Goal: Information Seeking & Learning: Learn about a topic

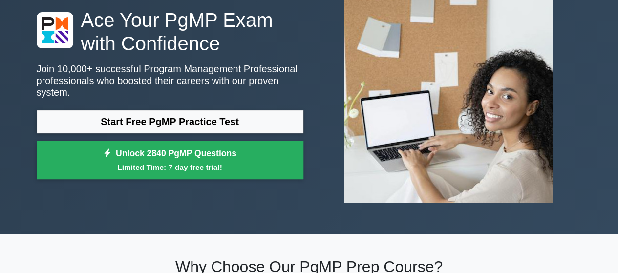
scroll to position [70, 0]
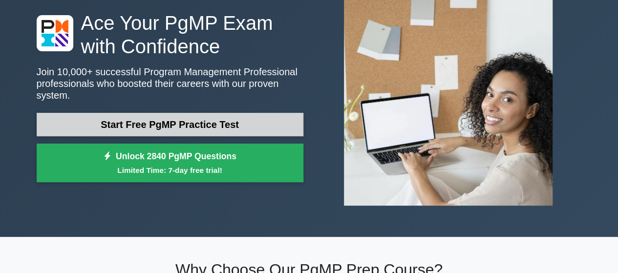
click at [160, 119] on link "Start Free PgMP Practice Test" at bounding box center [170, 124] width 267 height 23
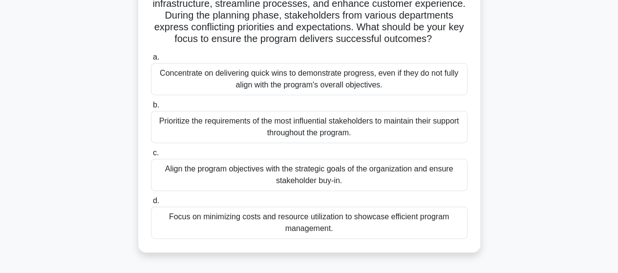
scroll to position [115, 0]
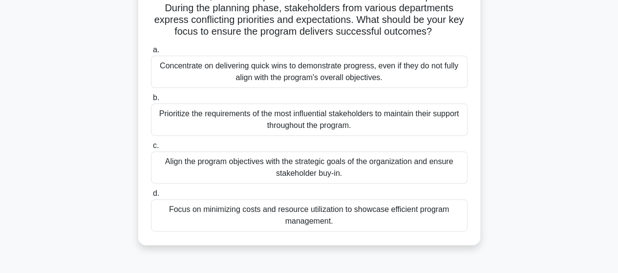
click at [333, 174] on div "Align the program objectives with the strategic goals of the organization and e…" at bounding box center [309, 168] width 317 height 32
click at [151, 149] on input "c. Align the program objectives with the strategic goals of the organization an…" at bounding box center [151, 146] width 0 height 6
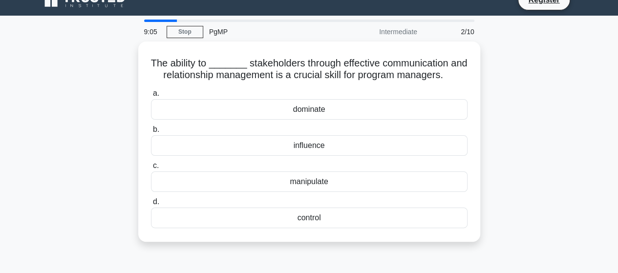
scroll to position [0, 0]
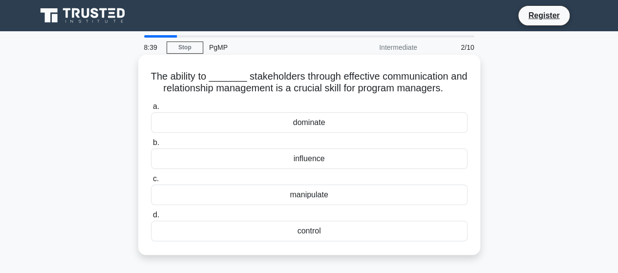
click at [213, 160] on div "influence" at bounding box center [309, 159] width 317 height 21
click at [151, 146] on input "b. influence" at bounding box center [151, 143] width 0 height 6
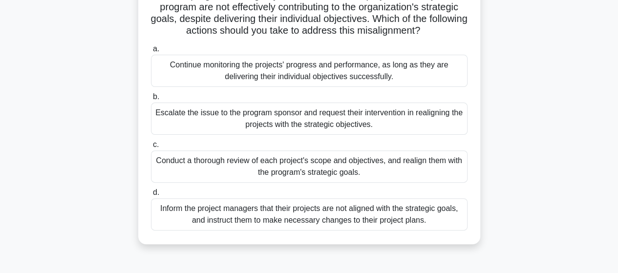
scroll to position [85, 0]
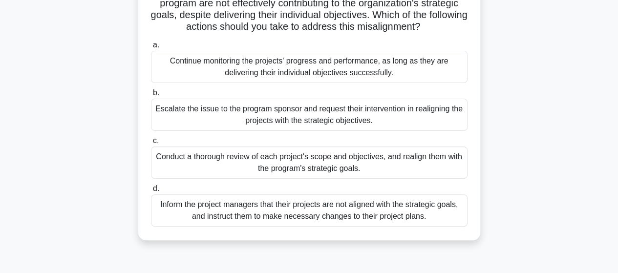
click at [347, 169] on div "Conduct a thorough review of each project's scope and objectives, and realign t…" at bounding box center [309, 163] width 317 height 32
click at [151, 144] on input "c. Conduct a thorough review of each project's scope and objectives, and realig…" at bounding box center [151, 141] width 0 height 6
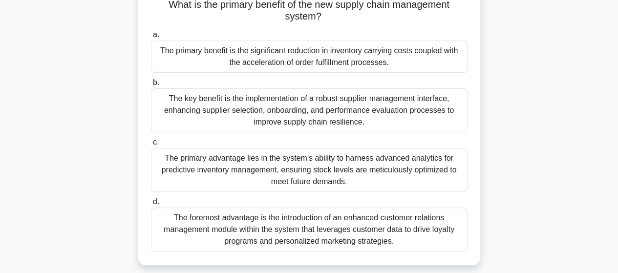
scroll to position [127, 0]
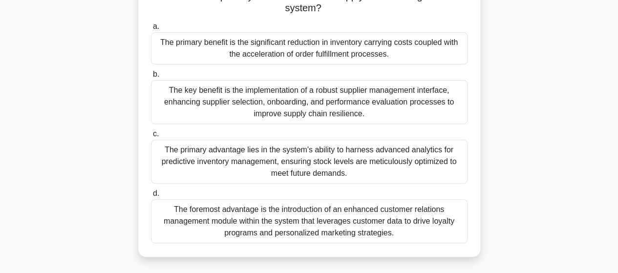
click at [215, 42] on div "The primary benefit is the significant reduction in inventory carrying costs co…" at bounding box center [309, 48] width 317 height 32
click at [151, 30] on input "a. The primary benefit is the significant reduction in inventory carrying costs…" at bounding box center [151, 26] width 0 height 6
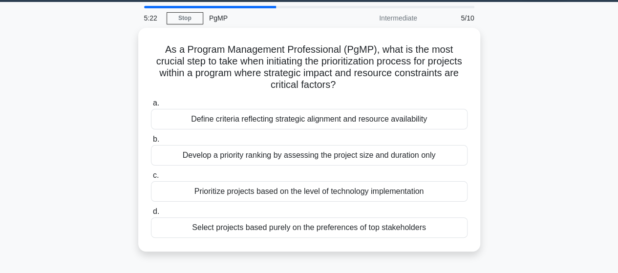
scroll to position [30, 0]
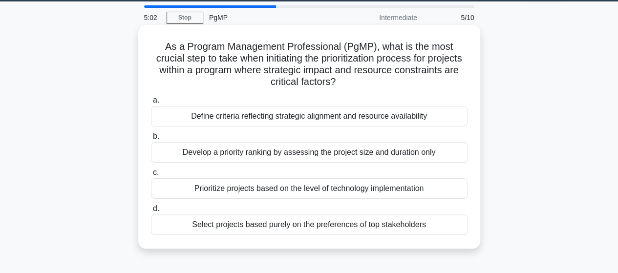
click at [314, 119] on div "Define criteria reflecting strategic alignment and resource availability" at bounding box center [309, 116] width 317 height 21
click at [151, 104] on input "a. Define criteria reflecting strategic alignment and resource availability" at bounding box center [151, 100] width 0 height 6
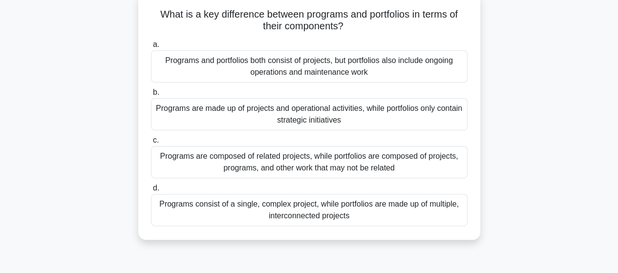
scroll to position [66, 0]
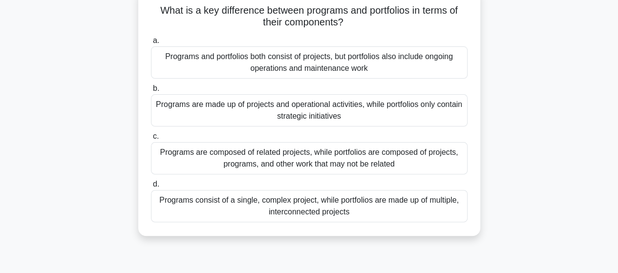
click at [301, 158] on div "Programs are composed of related projects, while portfolios are composed of pro…" at bounding box center [309, 158] width 317 height 32
click at [151, 140] on input "c. Programs are composed of related projects, while portfolios are composed of …" at bounding box center [151, 136] width 0 height 6
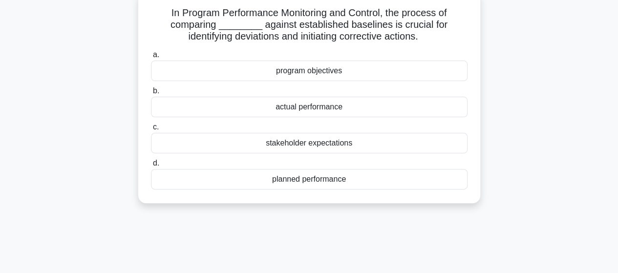
scroll to position [0, 0]
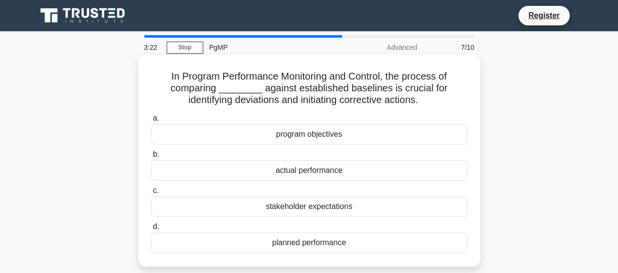
click at [237, 172] on div "actual performance" at bounding box center [309, 170] width 317 height 21
click at [151, 158] on input "b. actual performance" at bounding box center [151, 155] width 0 height 6
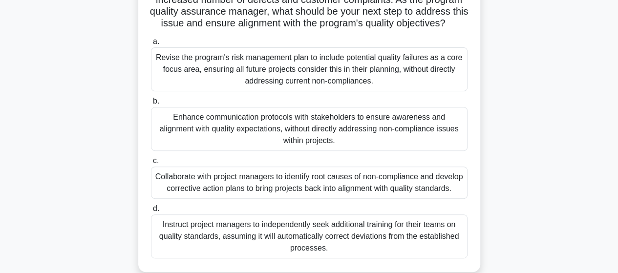
scroll to position [130, 0]
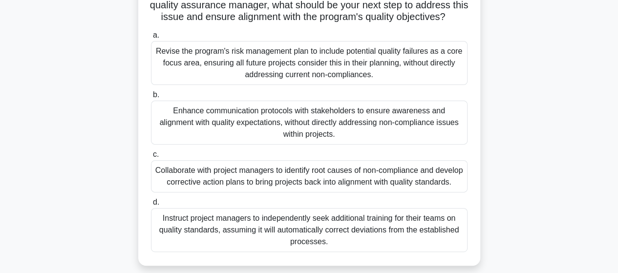
click at [344, 182] on div "Collaborate with project managers to identify root causes of non-compliance and…" at bounding box center [309, 176] width 317 height 32
click at [151, 158] on input "c. Collaborate with project managers to identify root causes of non-compliance …" at bounding box center [151, 155] width 0 height 6
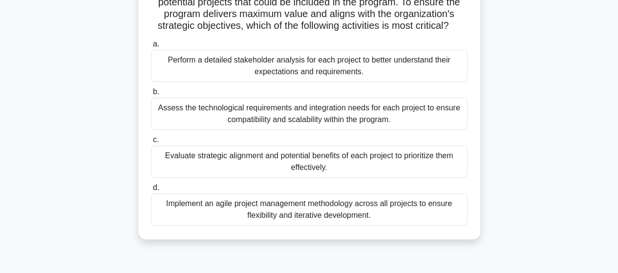
scroll to position [89, 0]
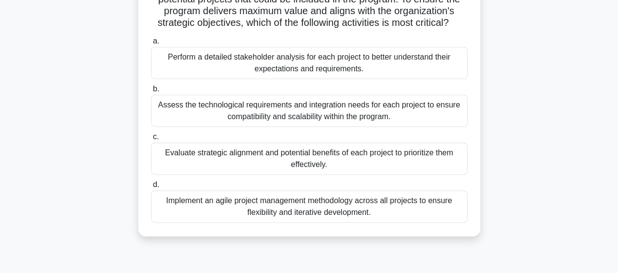
click at [311, 156] on div "Evaluate strategic alignment and potential benefits of each project to prioriti…" at bounding box center [309, 159] width 317 height 32
click at [151, 140] on input "c. Evaluate strategic alignment and potential benefits of each project to prior…" at bounding box center [151, 137] width 0 height 6
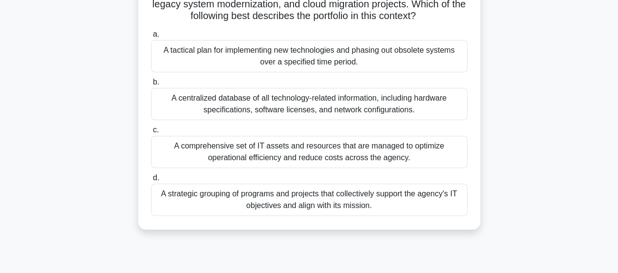
scroll to position [100, 0]
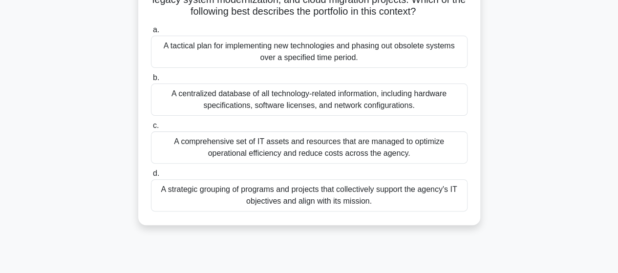
click at [309, 196] on div "A strategic grouping of programs and projects that collectively support the age…" at bounding box center [309, 195] width 317 height 32
click at [151, 177] on input "d. A strategic grouping of programs and projects that collectively support the …" at bounding box center [151, 174] width 0 height 6
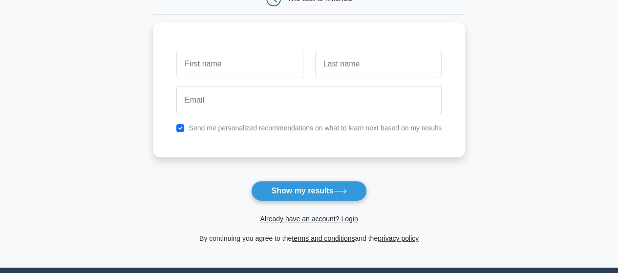
scroll to position [110, 0]
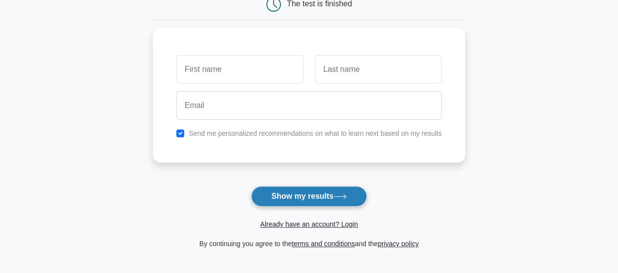
click at [310, 193] on button "Show my results" at bounding box center [308, 196] width 115 height 21
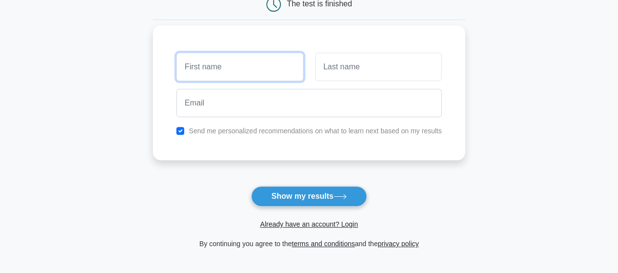
click at [227, 67] on input "text" at bounding box center [239, 67] width 127 height 28
type input "ABDEL"
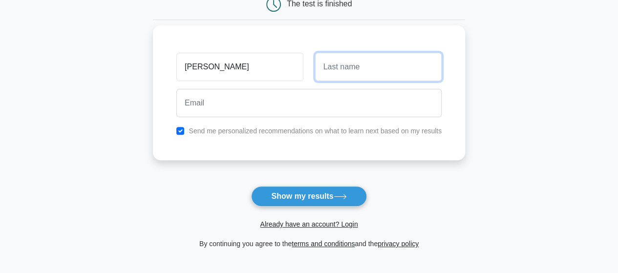
click at [356, 64] on input "text" at bounding box center [378, 67] width 127 height 28
type input "ABDEL"
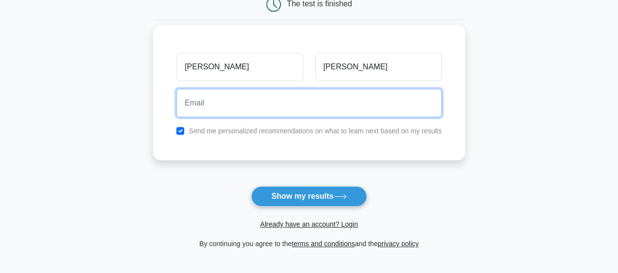
click at [294, 99] on input "email" at bounding box center [308, 103] width 265 height 28
type input "abdel.loualidi@gmail.com"
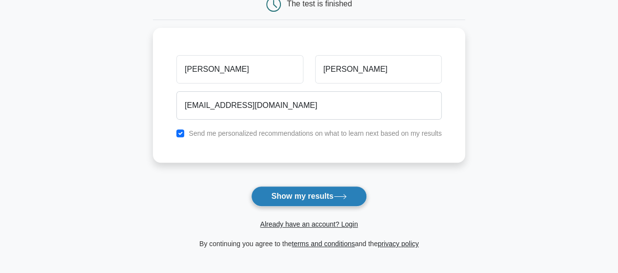
click at [295, 194] on button "Show my results" at bounding box center [308, 196] width 115 height 21
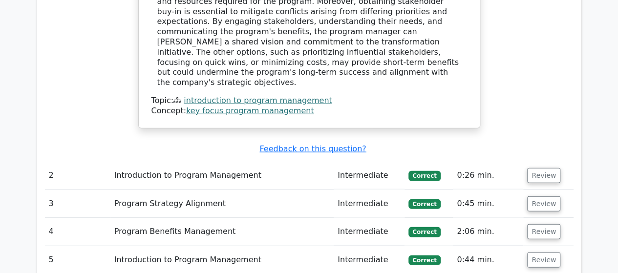
scroll to position [1208, 0]
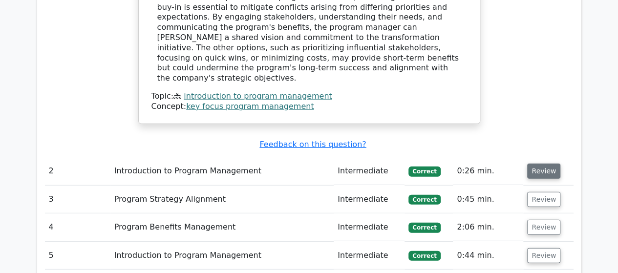
click at [540, 164] on button "Review" at bounding box center [543, 171] width 33 height 15
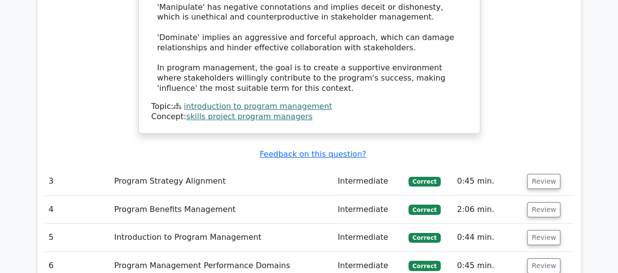
scroll to position [1774, 0]
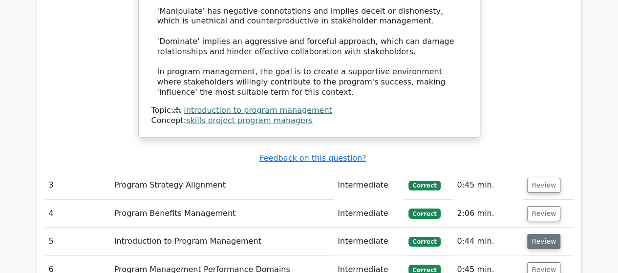
click at [546, 234] on button "Review" at bounding box center [543, 241] width 33 height 15
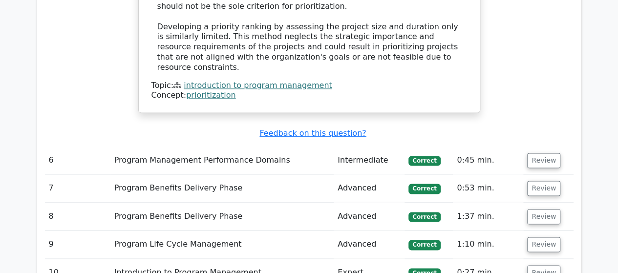
scroll to position [2445, 0]
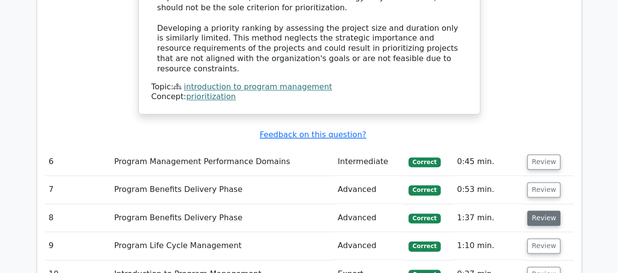
click at [537, 211] on button "Review" at bounding box center [543, 218] width 33 height 15
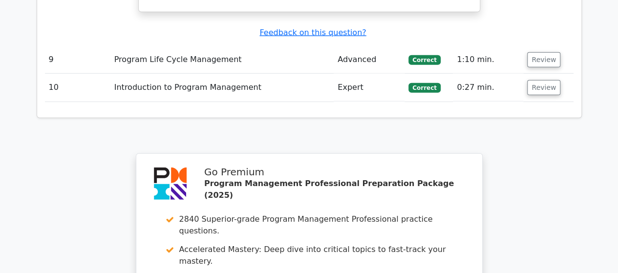
scroll to position [3160, 0]
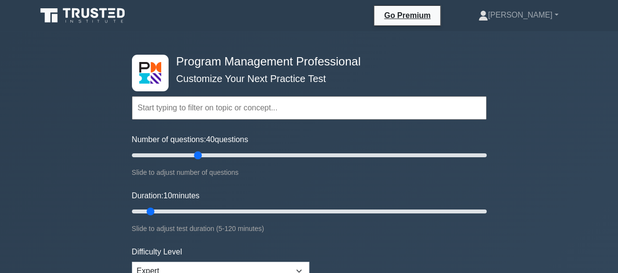
drag, startPoint x: 147, startPoint y: 157, endPoint x: 195, endPoint y: 158, distance: 48.9
type input "40"
click at [195, 158] on input "Number of questions: 40 questions" at bounding box center [309, 156] width 355 height 12
drag, startPoint x: 151, startPoint y: 211, endPoint x: 294, endPoint y: 216, distance: 143.3
click at [294, 216] on input "Duration: 60 minutes" at bounding box center [309, 212] width 355 height 12
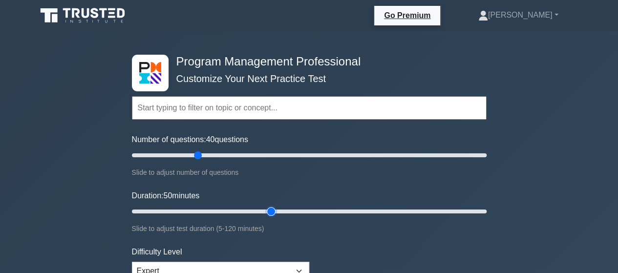
drag, startPoint x: 304, startPoint y: 211, endPoint x: 274, endPoint y: 211, distance: 30.8
type input "50"
click at [274, 211] on input "Duration: 50 minutes" at bounding box center [309, 212] width 355 height 12
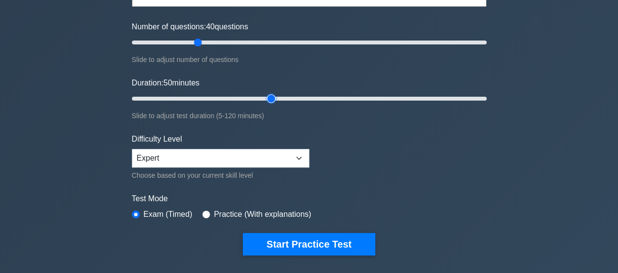
scroll to position [135, 0]
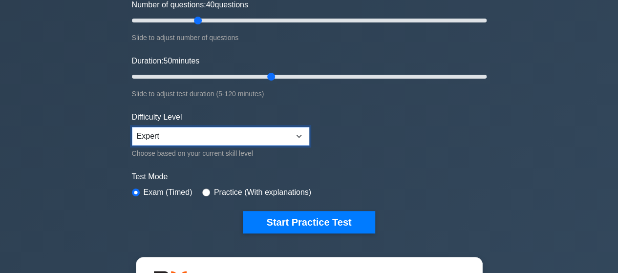
click at [301, 132] on select "Beginner Intermediate Expert" at bounding box center [220, 136] width 177 height 19
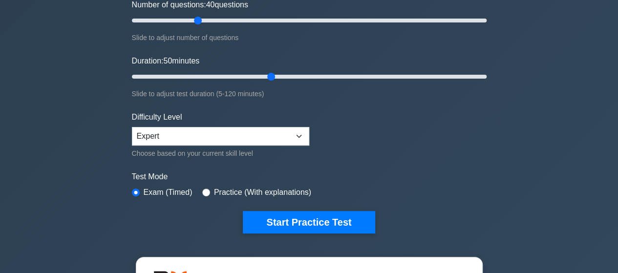
click at [207, 193] on div "Practice (With explanations)" at bounding box center [256, 193] width 109 height 12
click at [205, 190] on input "radio" at bounding box center [206, 193] width 8 height 8
radio input "true"
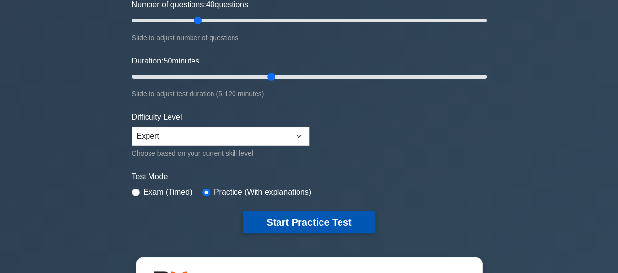
click at [322, 221] on button "Start Practice Test" at bounding box center [309, 222] width 132 height 22
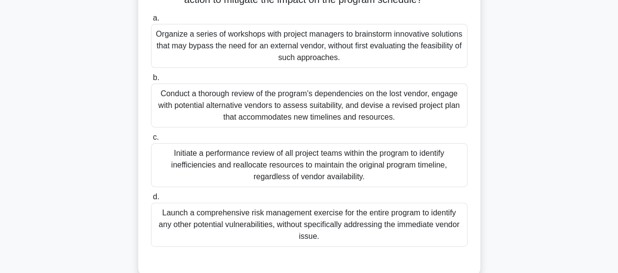
scroll to position [146, 0]
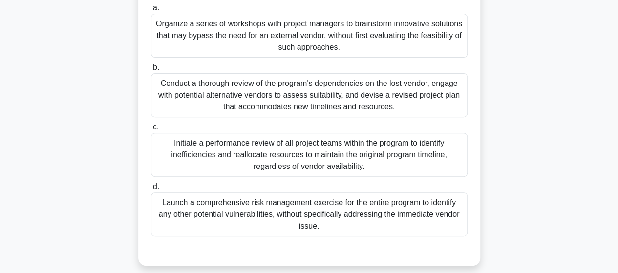
click at [273, 204] on div "Launch a comprehensive risk management exercise for the entire program to ident…" at bounding box center [309, 215] width 317 height 44
click at [151, 190] on input "d. Launch a comprehensive risk management exercise for the entire program to id…" at bounding box center [151, 187] width 0 height 6
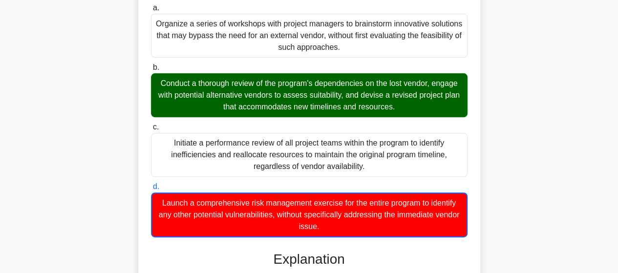
click at [334, 77] on div "Conduct a thorough review of the program's dependencies on the lost vendor, eng…" at bounding box center [309, 95] width 317 height 44
click at [151, 71] on input "b. Conduct a thorough review of the program's dependencies on the lost vendor, …" at bounding box center [151, 68] width 0 height 6
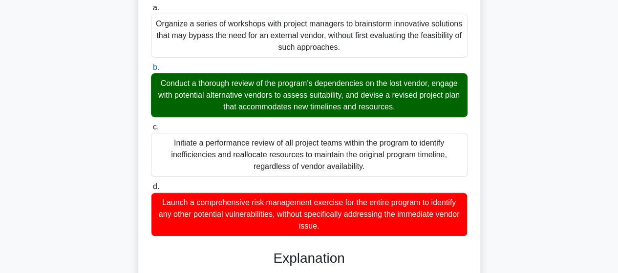
click at [315, 96] on div "Conduct a thorough review of the program's dependencies on the lost vendor, eng…" at bounding box center [309, 95] width 317 height 44
click at [151, 71] on input "b. Conduct a thorough review of the program's dependencies on the lost vendor, …" at bounding box center [151, 68] width 0 height 6
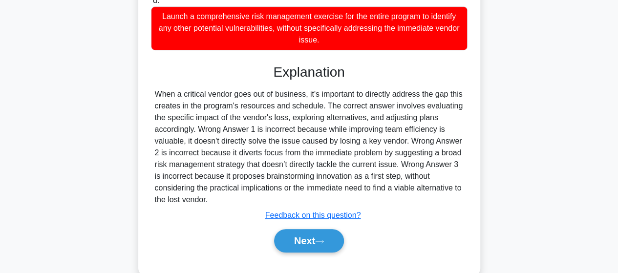
scroll to position [351, 0]
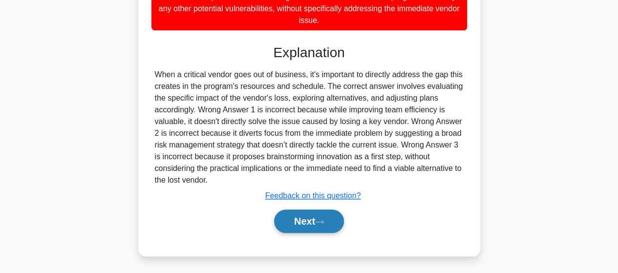
click at [312, 215] on button "Next" at bounding box center [309, 221] width 70 height 23
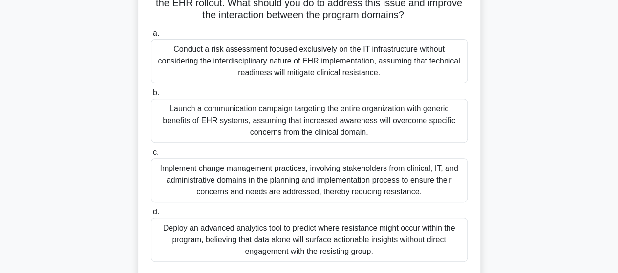
scroll to position [136, 0]
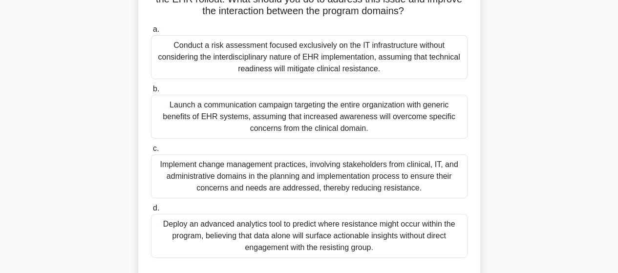
click at [368, 136] on div "Launch a communication campaign targeting the entire organization with generic …" at bounding box center [309, 117] width 317 height 44
click at [151, 92] on input "b. Launch a communication campaign targeting the entire organization with gener…" at bounding box center [151, 89] width 0 height 6
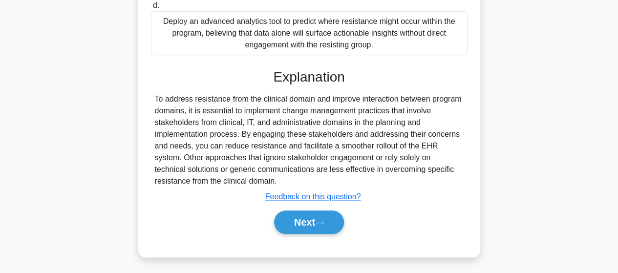
scroll to position [353, 0]
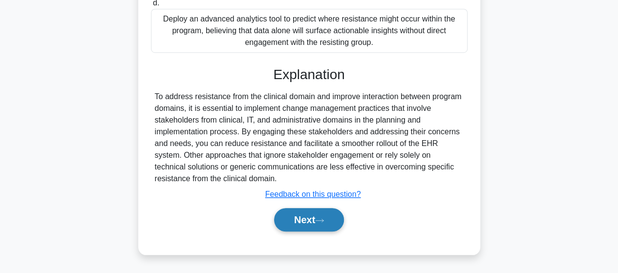
click at [310, 216] on button "Next" at bounding box center [309, 219] width 70 height 23
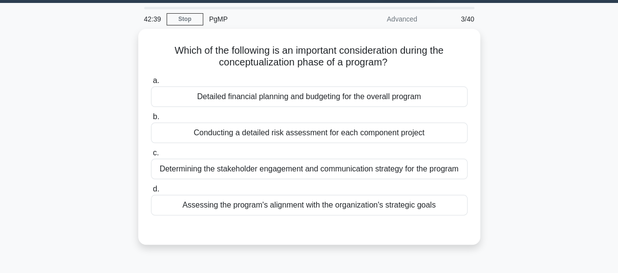
scroll to position [30, 0]
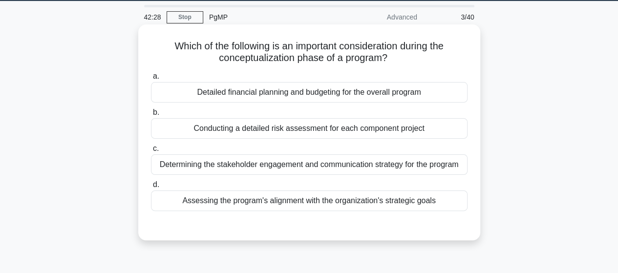
click at [308, 200] on div "Assessing the program's alignment with the organization's strategic goals" at bounding box center [309, 201] width 317 height 21
click at [151, 188] on input "d. Assessing the program's alignment with the organization's strategic goals" at bounding box center [151, 185] width 0 height 6
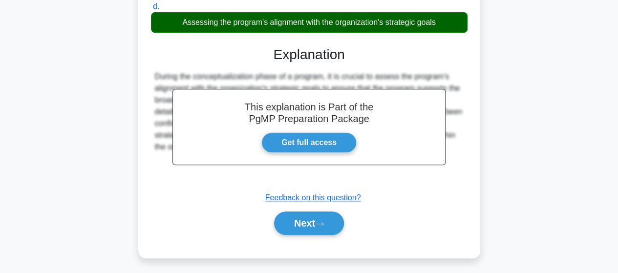
scroll to position [214, 0]
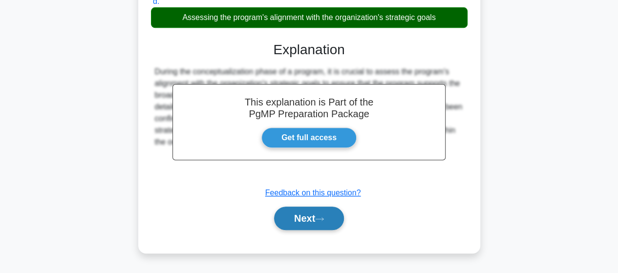
click at [296, 216] on button "Next" at bounding box center [309, 218] width 70 height 23
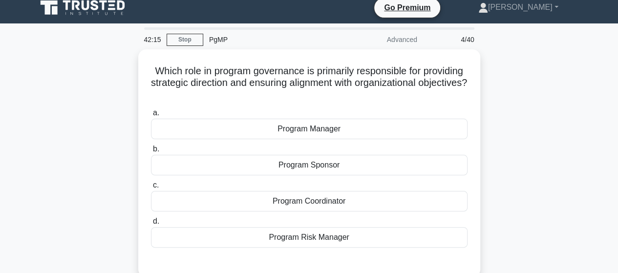
scroll to position [0, 0]
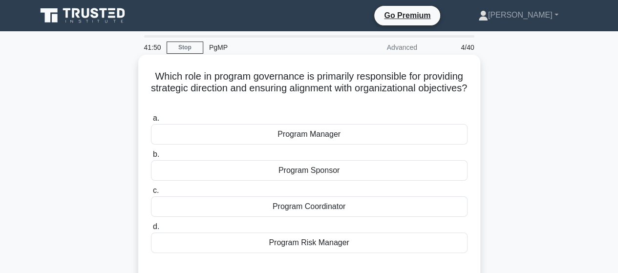
click at [295, 173] on div "Program Sponsor" at bounding box center [309, 170] width 317 height 21
click at [151, 158] on input "b. Program Sponsor" at bounding box center [151, 155] width 0 height 6
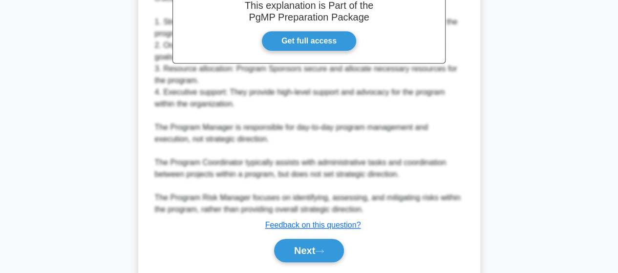
scroll to position [351, 0]
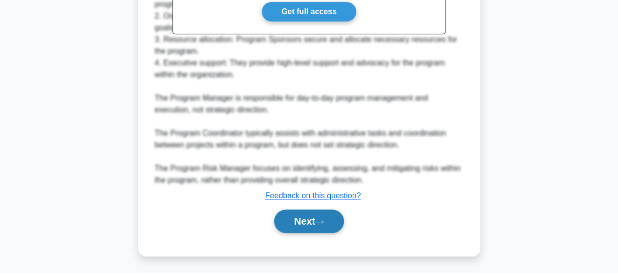
click at [310, 217] on button "Next" at bounding box center [309, 221] width 70 height 23
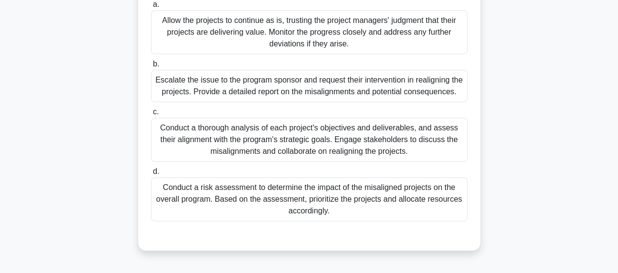
scroll to position [176, 0]
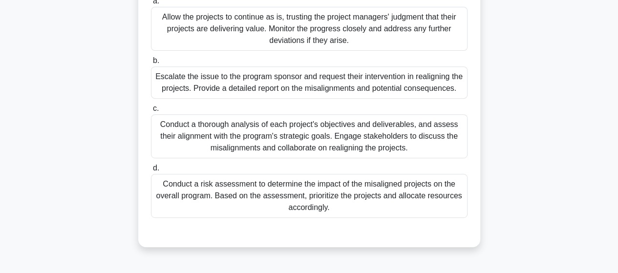
click at [179, 131] on div "Conduct a thorough analysis of each project's objectives and deliverables, and …" at bounding box center [309, 136] width 317 height 44
click at [151, 112] on input "c. Conduct a thorough analysis of each project's objectives and deliverables, a…" at bounding box center [151, 109] width 0 height 6
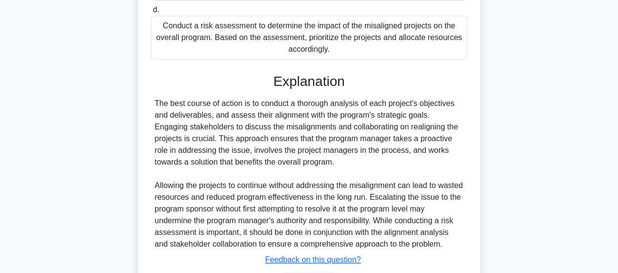
scroll to position [398, 0]
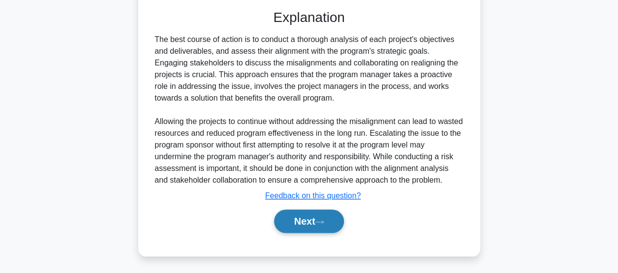
click at [312, 226] on button "Next" at bounding box center [309, 221] width 70 height 23
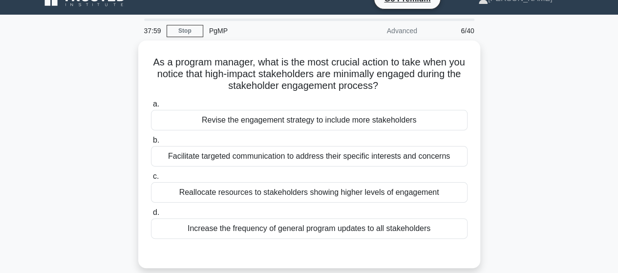
scroll to position [17, 0]
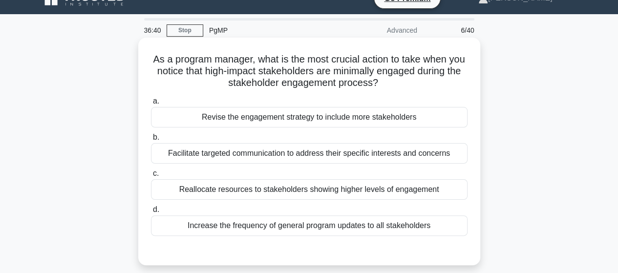
click at [288, 120] on div "Revise the engagement strategy to include more stakeholders" at bounding box center [309, 117] width 317 height 21
click at [151, 105] on input "a. Revise the engagement strategy to include more stakeholders" at bounding box center [151, 101] width 0 height 6
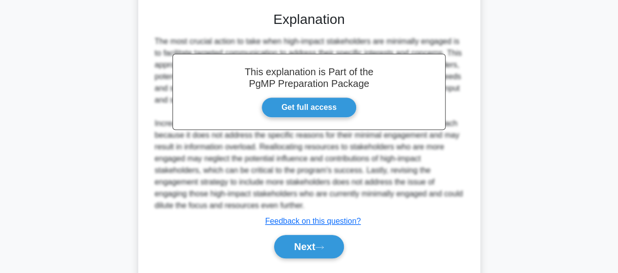
scroll to position [260, 0]
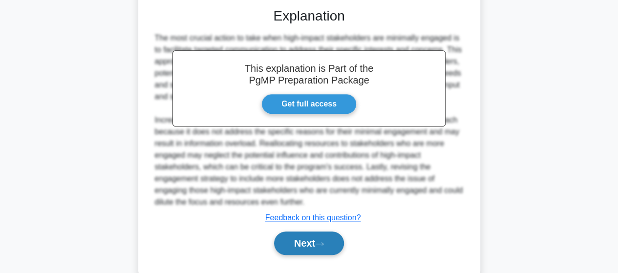
click at [318, 239] on button "Next" at bounding box center [309, 243] width 70 height 23
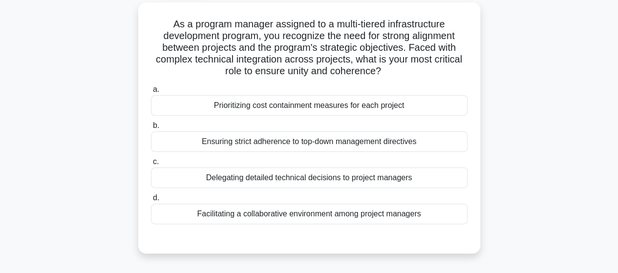
scroll to position [55, 0]
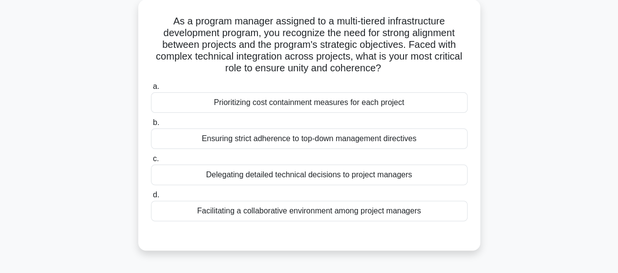
click at [274, 214] on div "Facilitating a collaborative environment among project managers" at bounding box center [309, 211] width 317 height 21
click at [151, 198] on input "d. Facilitating a collaborative environment among project managers" at bounding box center [151, 195] width 0 height 6
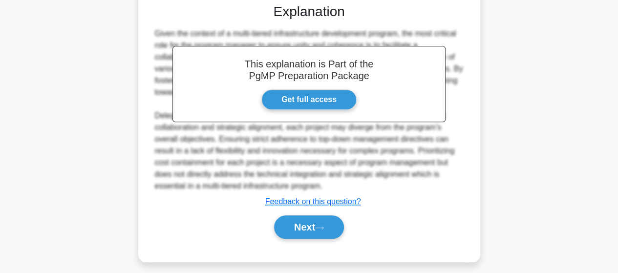
scroll to position [293, 0]
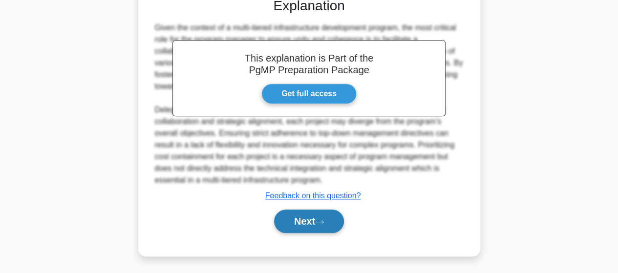
click at [306, 213] on button "Next" at bounding box center [309, 221] width 70 height 23
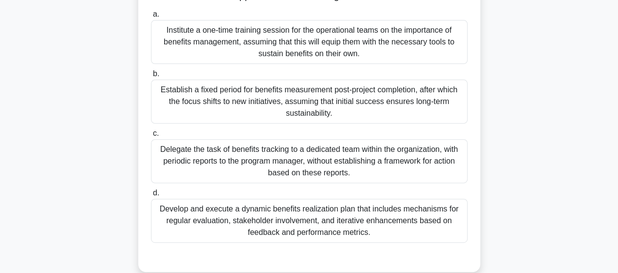
scroll to position [120, 0]
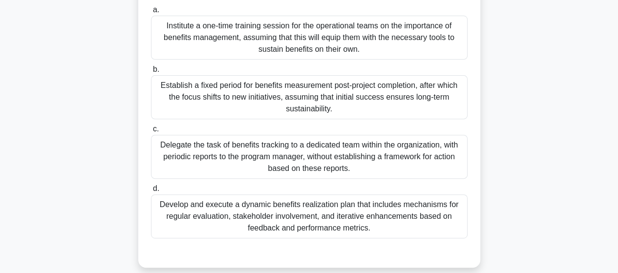
click at [328, 229] on div "Develop and execute a dynamic benefits realization plan that includes mechanism…" at bounding box center [309, 217] width 317 height 44
click at [151, 192] on input "d. Develop and execute a dynamic benefits realization plan that includes mechan…" at bounding box center [151, 189] width 0 height 6
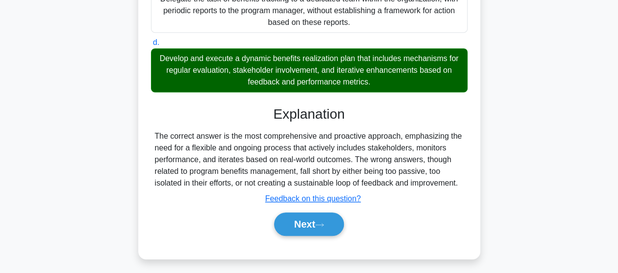
scroll to position [275, 0]
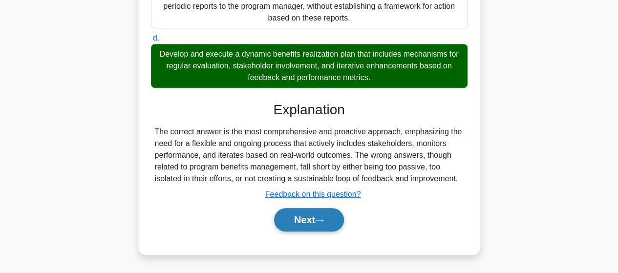
click at [324, 223] on button "Next" at bounding box center [309, 219] width 70 height 23
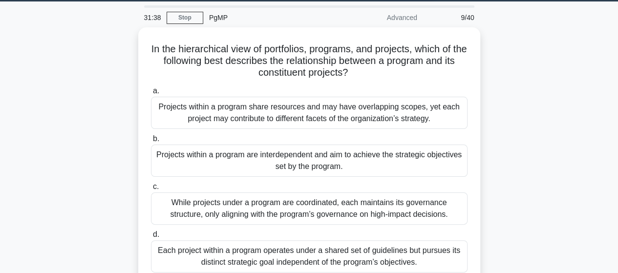
scroll to position [22, 0]
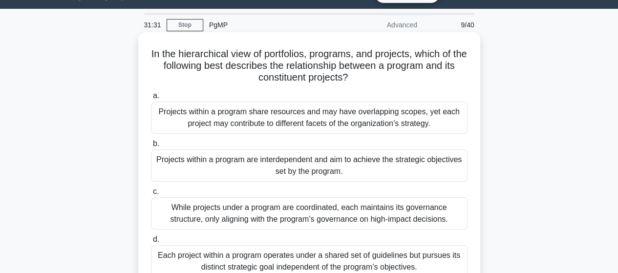
click at [358, 163] on div "Projects within a program are interdependent and aim to achieve the strategic o…" at bounding box center [309, 166] width 317 height 32
click at [151, 147] on input "b. Projects within a program are interdependent and aim to achieve the strategi…" at bounding box center [151, 144] width 0 height 6
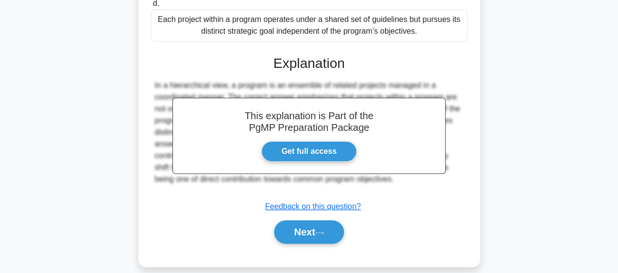
scroll to position [269, 0]
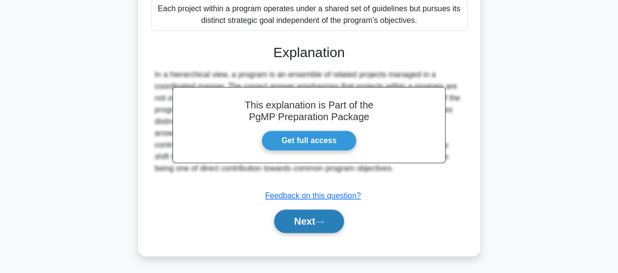
click at [319, 227] on button "Next" at bounding box center [309, 221] width 70 height 23
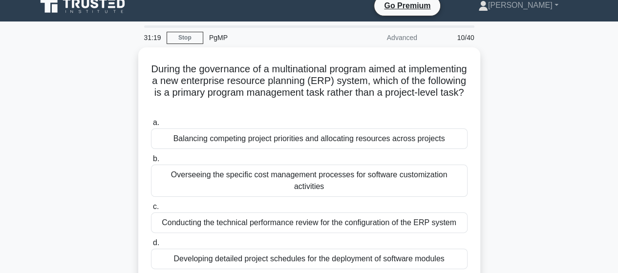
scroll to position [12, 0]
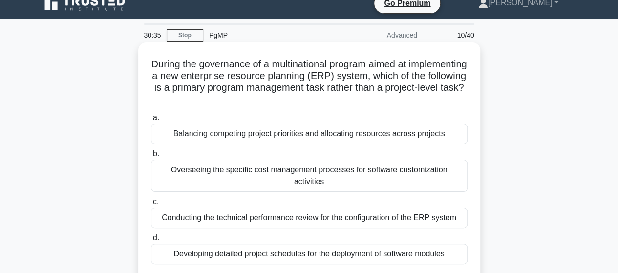
click at [272, 140] on div "Balancing competing project priorities and allocating resources across projects" at bounding box center [309, 134] width 317 height 21
click at [151, 121] on input "a. Balancing competing project priorities and allocating resources across proje…" at bounding box center [151, 118] width 0 height 6
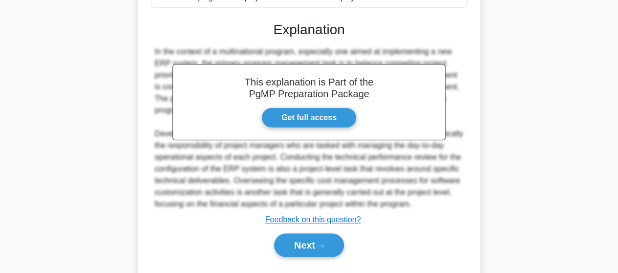
scroll to position [281, 0]
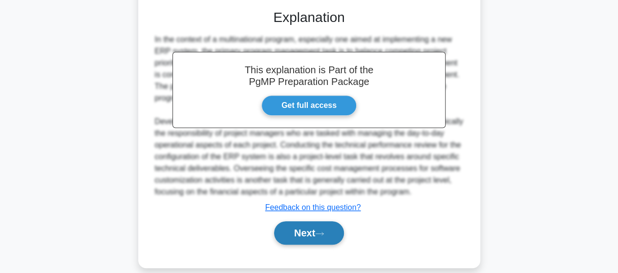
click at [324, 231] on icon at bounding box center [319, 233] width 9 height 5
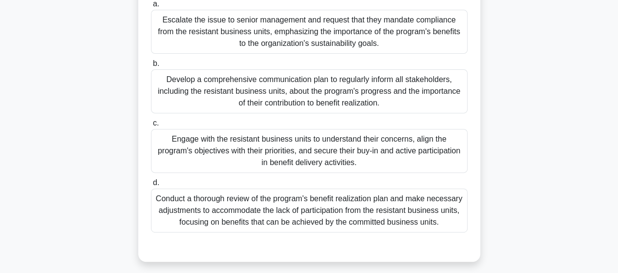
scroll to position [142, 0]
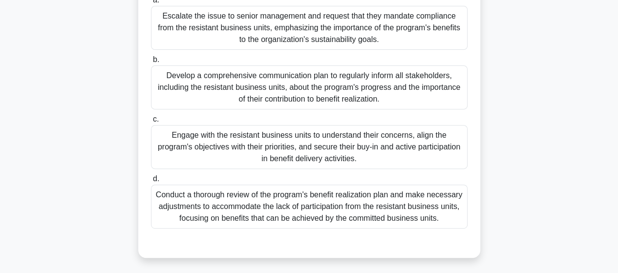
click at [306, 155] on div "Engage with the resistant business units to understand their concerns, align th…" at bounding box center [309, 147] width 317 height 44
click at [151, 123] on input "c. Engage with the resistant business units to understand their concerns, align…" at bounding box center [151, 119] width 0 height 6
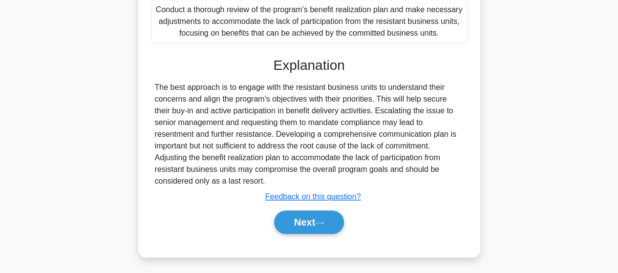
scroll to position [340, 0]
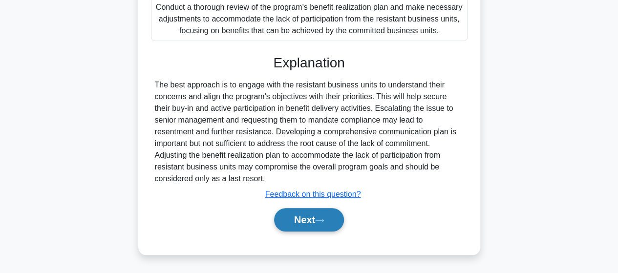
click at [312, 220] on button "Next" at bounding box center [309, 219] width 70 height 23
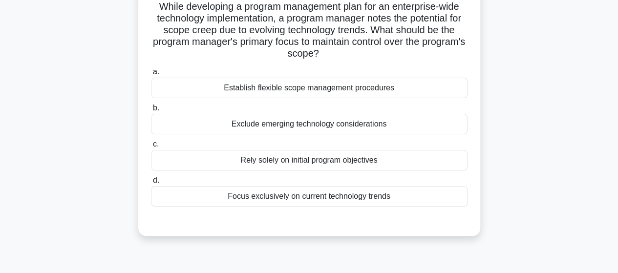
scroll to position [74, 0]
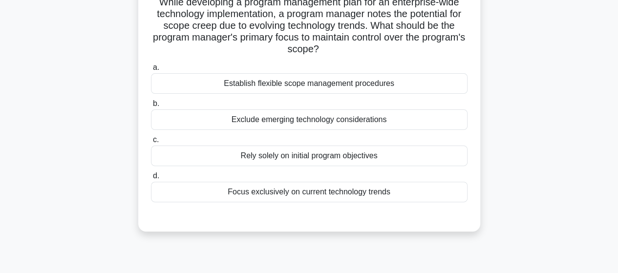
click at [335, 156] on div "Rely solely on initial program objectives" at bounding box center [309, 156] width 317 height 21
click at [151, 143] on input "c. Rely solely on initial program objectives" at bounding box center [151, 140] width 0 height 6
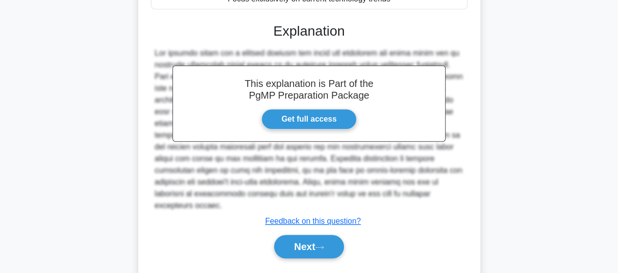
scroll to position [294, 0]
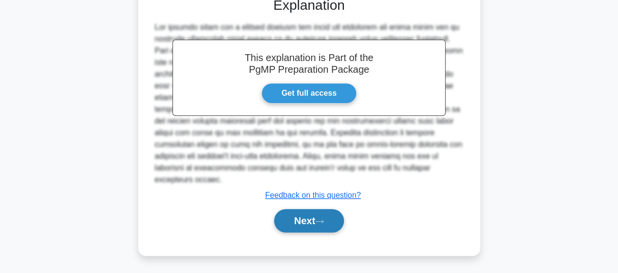
click at [312, 218] on button "Next" at bounding box center [309, 220] width 70 height 23
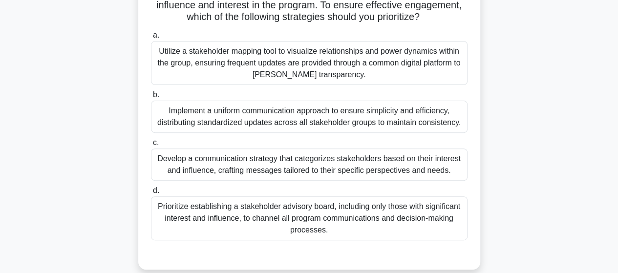
scroll to position [107, 0]
click at [329, 76] on div "Utilize a stakeholder mapping tool to visualize relationships and power dynamic…" at bounding box center [309, 63] width 317 height 44
click at [151, 38] on input "a. Utilize a stakeholder mapping tool to visualize relationships and power dyna…" at bounding box center [151, 35] width 0 height 6
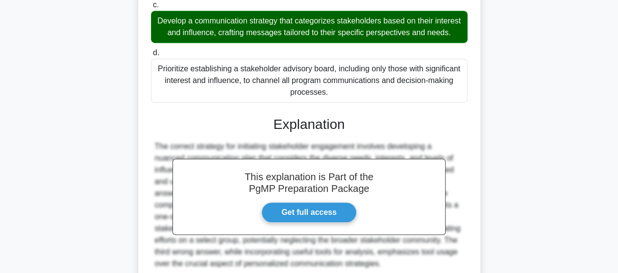
scroll to position [341, 0]
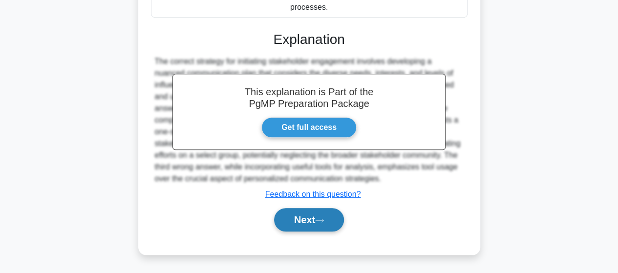
click at [317, 217] on button "Next" at bounding box center [309, 219] width 70 height 23
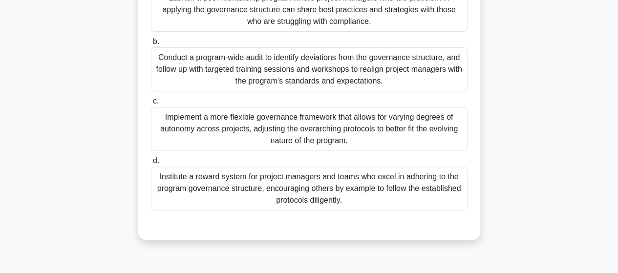
scroll to position [140, 0]
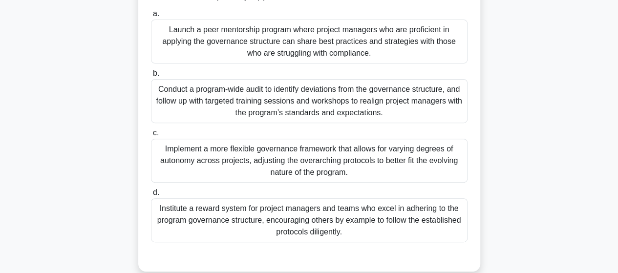
click at [282, 36] on div "Launch a peer mentorship program where project managers who are proficient in a…" at bounding box center [309, 42] width 317 height 44
click at [151, 17] on input "a. Launch a peer mentorship program where project managers who are proficient i…" at bounding box center [151, 14] width 0 height 6
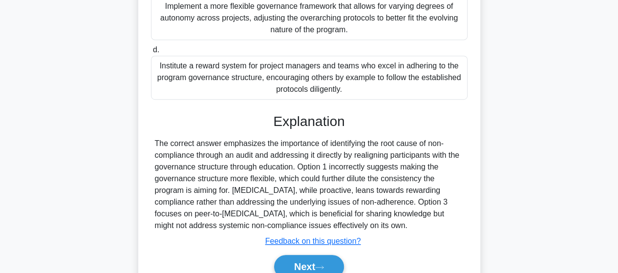
scroll to position [301, 0]
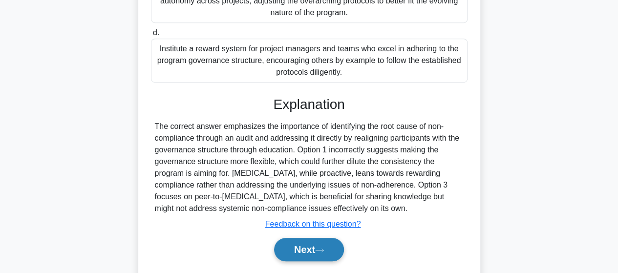
click at [315, 247] on button "Next" at bounding box center [309, 249] width 70 height 23
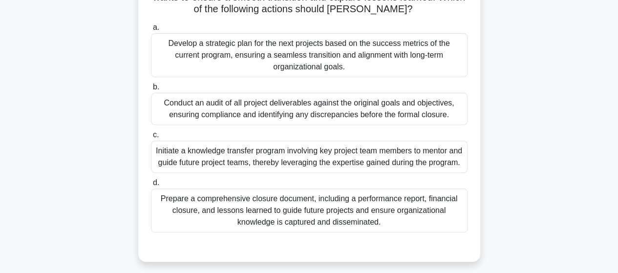
scroll to position [137, 0]
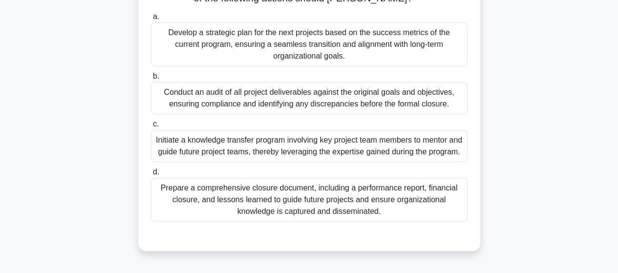
click at [288, 198] on div "Prepare a comprehensive closure document, including a performance report, finan…" at bounding box center [309, 200] width 317 height 44
click at [151, 175] on input "d. Prepare a comprehensive closure document, including a performance report, fi…" at bounding box center [151, 172] width 0 height 6
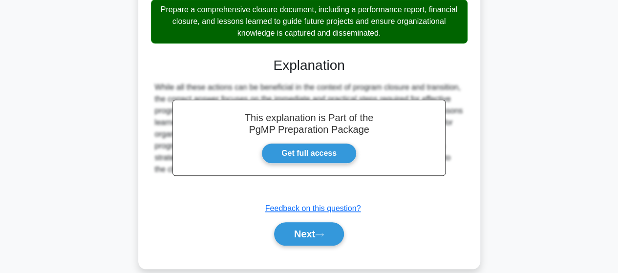
scroll to position [340, 0]
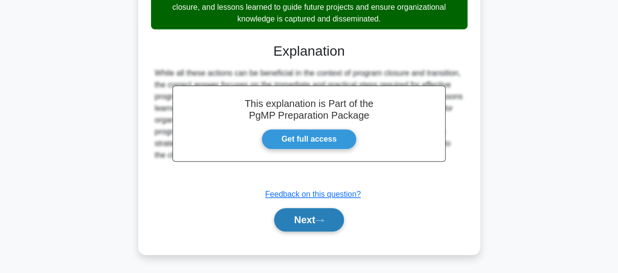
click at [303, 221] on button "Next" at bounding box center [309, 219] width 70 height 23
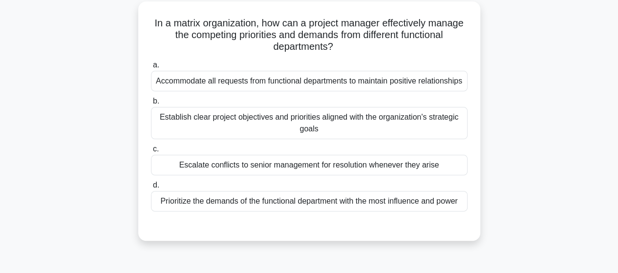
scroll to position [57, 0]
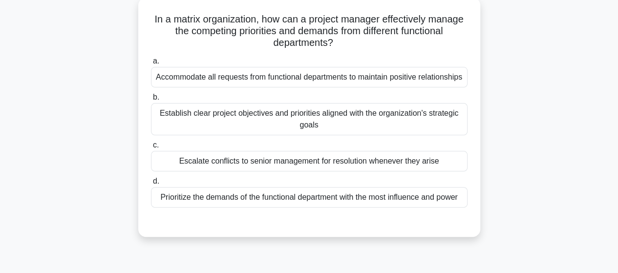
click at [304, 132] on div "Establish clear project objectives and priorities aligned with the organization…" at bounding box center [309, 119] width 317 height 32
click at [151, 101] on input "b. Establish clear project objectives and priorities aligned with the organizat…" at bounding box center [151, 97] width 0 height 6
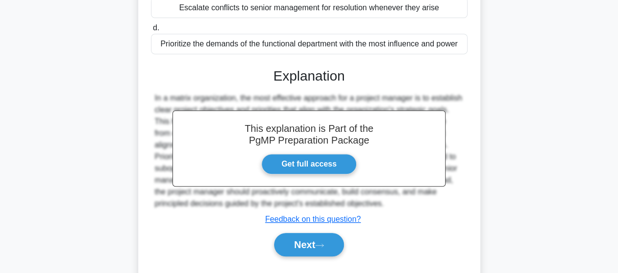
scroll to position [255, 0]
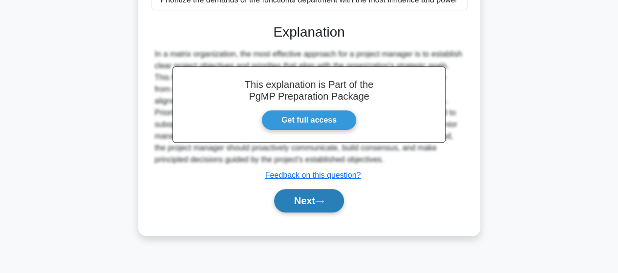
click at [311, 213] on button "Next" at bounding box center [309, 200] width 70 height 23
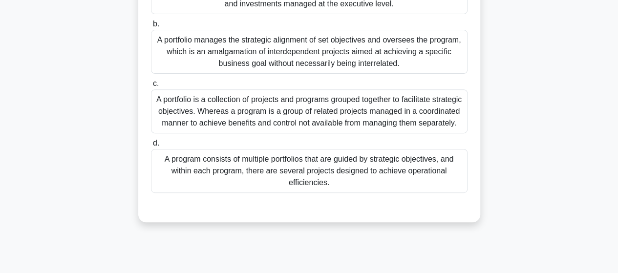
scroll to position [159, 0]
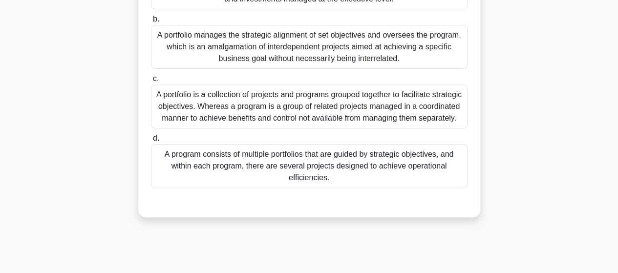
click at [331, 113] on div "A portfolio is a collection of projects and programs grouped together to facili…" at bounding box center [309, 107] width 317 height 44
click at [151, 82] on input "c. A portfolio is a collection of projects and programs grouped together to fac…" at bounding box center [151, 79] width 0 height 6
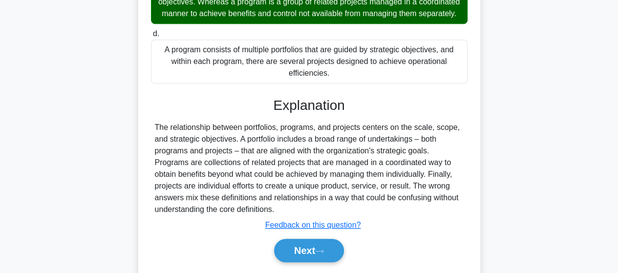
scroll to position [304, 0]
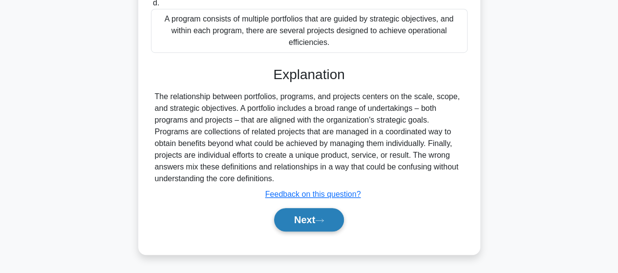
click at [307, 219] on button "Next" at bounding box center [309, 219] width 70 height 23
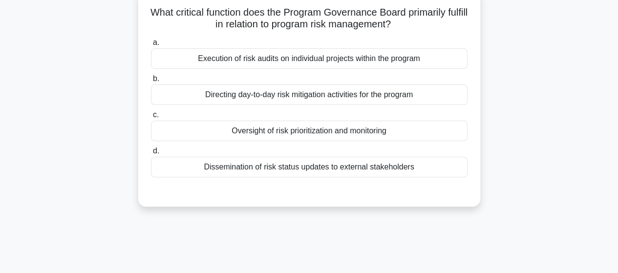
scroll to position [0, 0]
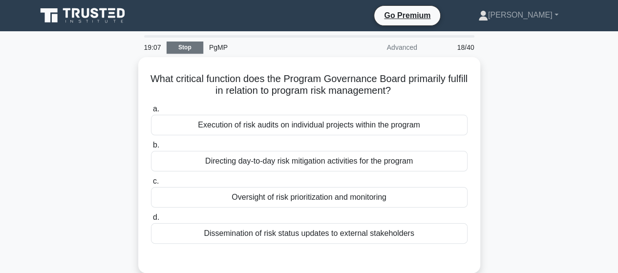
click at [192, 45] on link "Stop" at bounding box center [185, 48] width 37 height 12
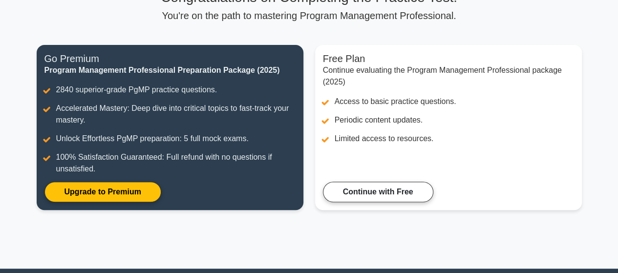
scroll to position [91, 0]
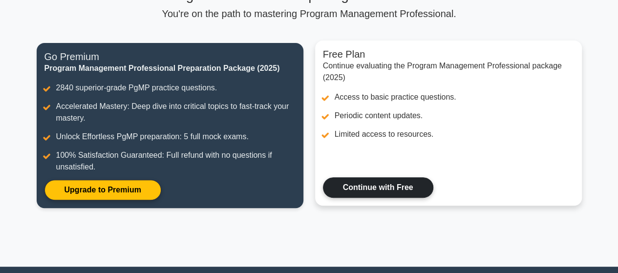
click at [383, 189] on link "Continue with Free" at bounding box center [378, 187] width 110 height 21
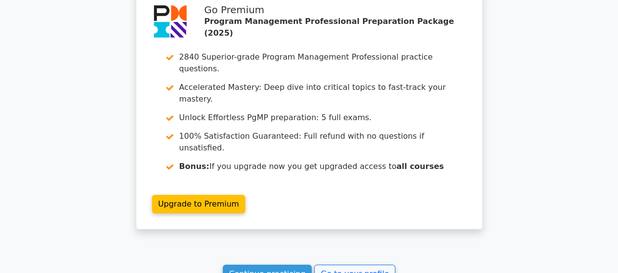
scroll to position [1728, 0]
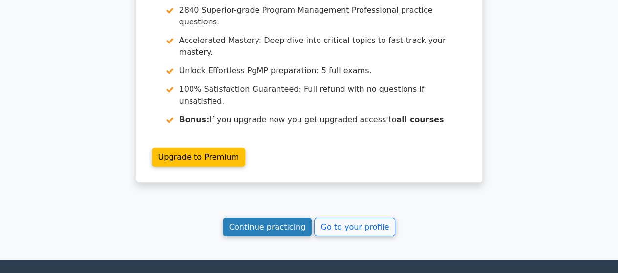
click at [285, 218] on link "Continue practicing" at bounding box center [267, 227] width 89 height 19
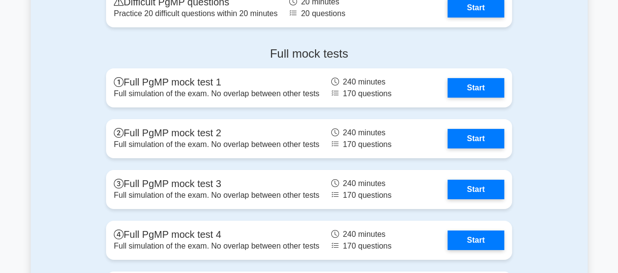
scroll to position [1606, 0]
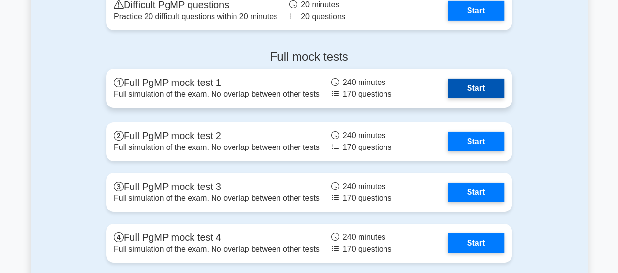
click at [473, 86] on link "Start" at bounding box center [476, 89] width 57 height 20
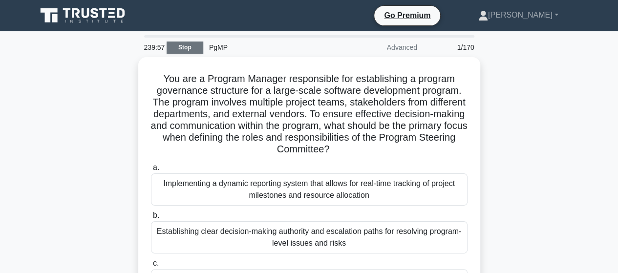
click at [189, 51] on link "Stop" at bounding box center [185, 48] width 37 height 12
